Goal: Navigation & Orientation: Find specific page/section

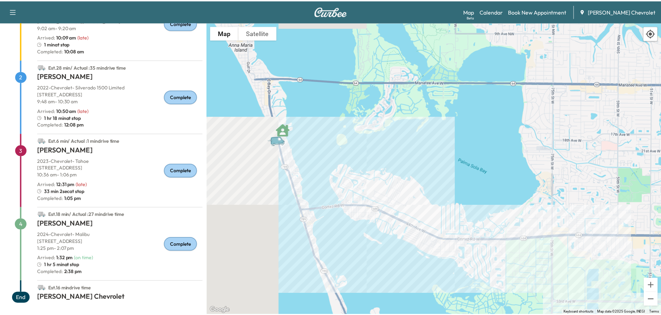
scroll to position [103, 0]
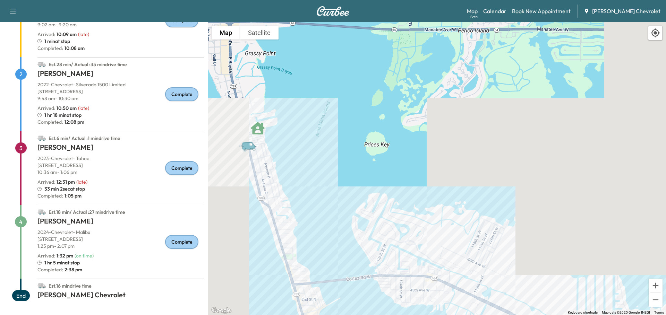
click at [506, 12] on link "Calendar" at bounding box center [494, 11] width 23 height 8
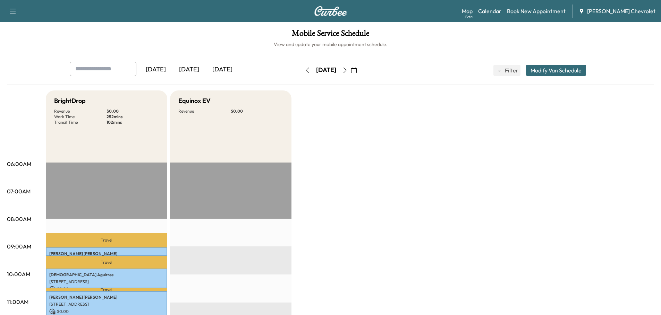
click at [347, 68] on icon "button" at bounding box center [345, 71] width 6 height 6
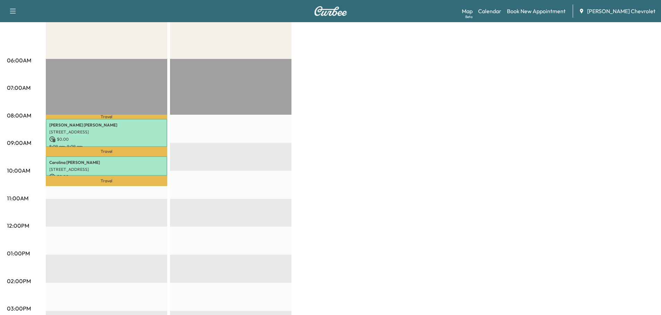
scroll to position [104, 0]
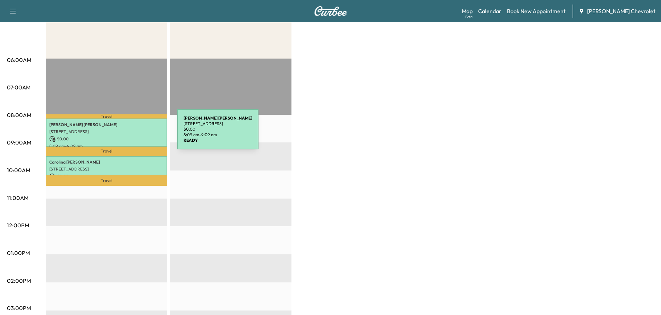
click at [125, 134] on p "[STREET_ADDRESS]" at bounding box center [106, 132] width 114 height 6
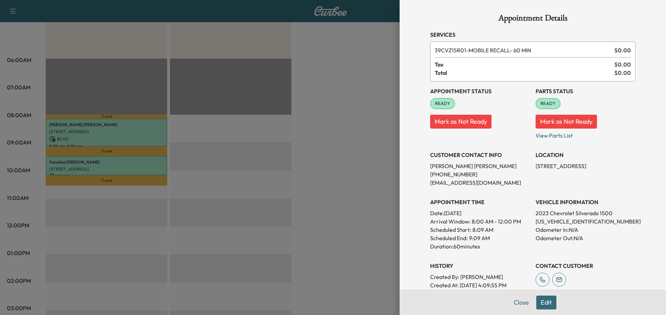
drag, startPoint x: 232, startPoint y: 130, endPoint x: 201, endPoint y: 139, distance: 31.6
click at [232, 131] on div at bounding box center [333, 157] width 666 height 315
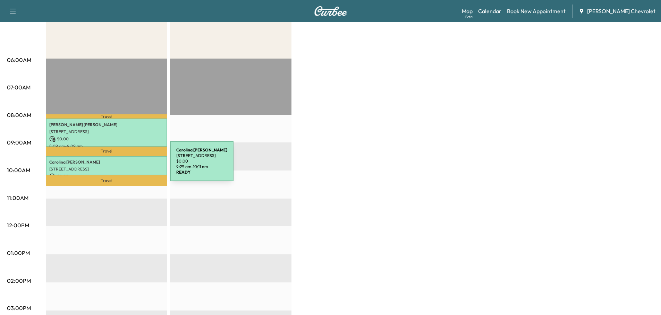
click at [118, 166] on p "[STREET_ADDRESS]" at bounding box center [106, 169] width 114 height 6
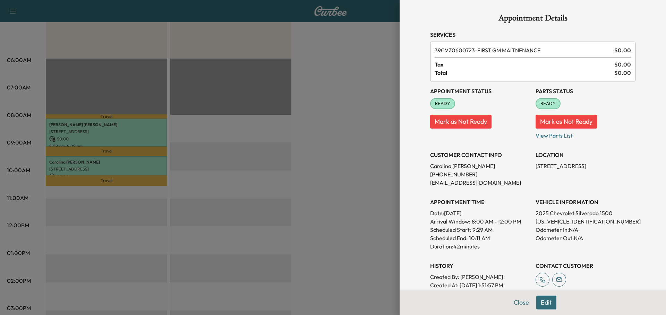
click at [284, 149] on div at bounding box center [333, 157] width 666 height 315
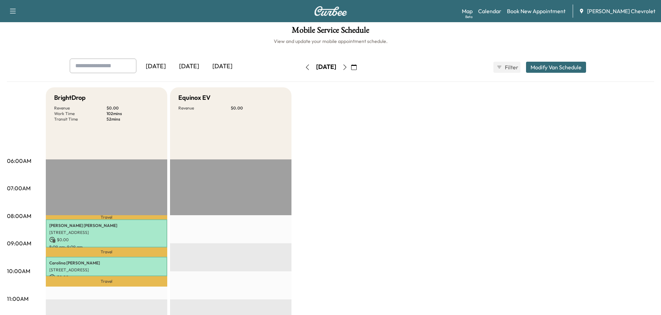
scroll to position [0, 0]
